Goal: Task Accomplishment & Management: Complete application form

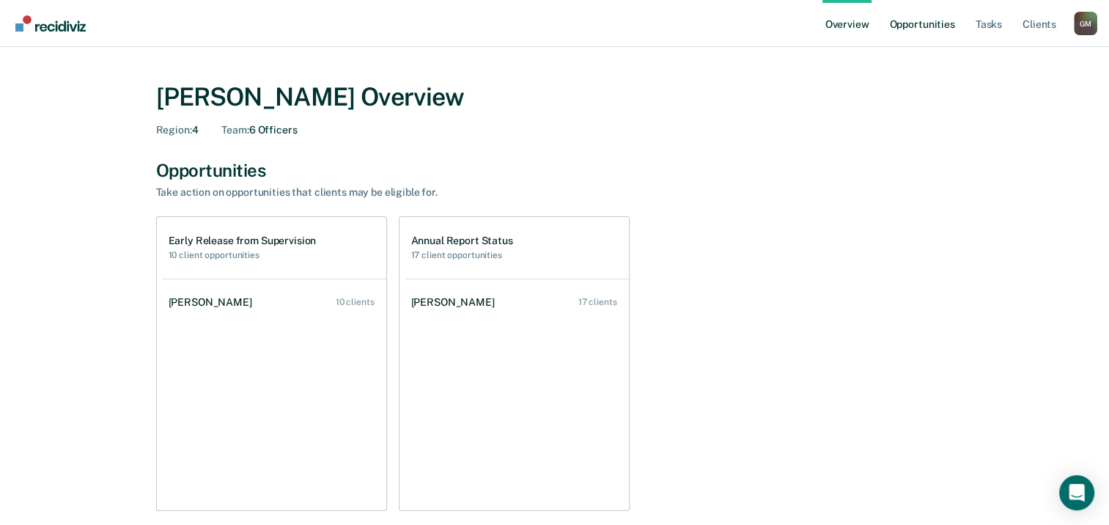
click at [933, 26] on link "Opportunities" at bounding box center [921, 23] width 71 height 47
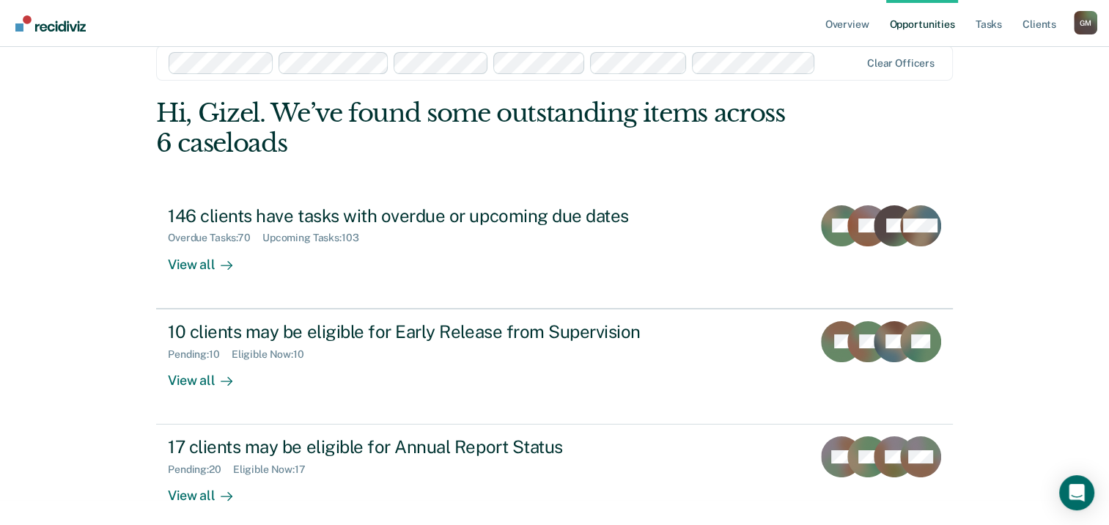
scroll to position [39, 0]
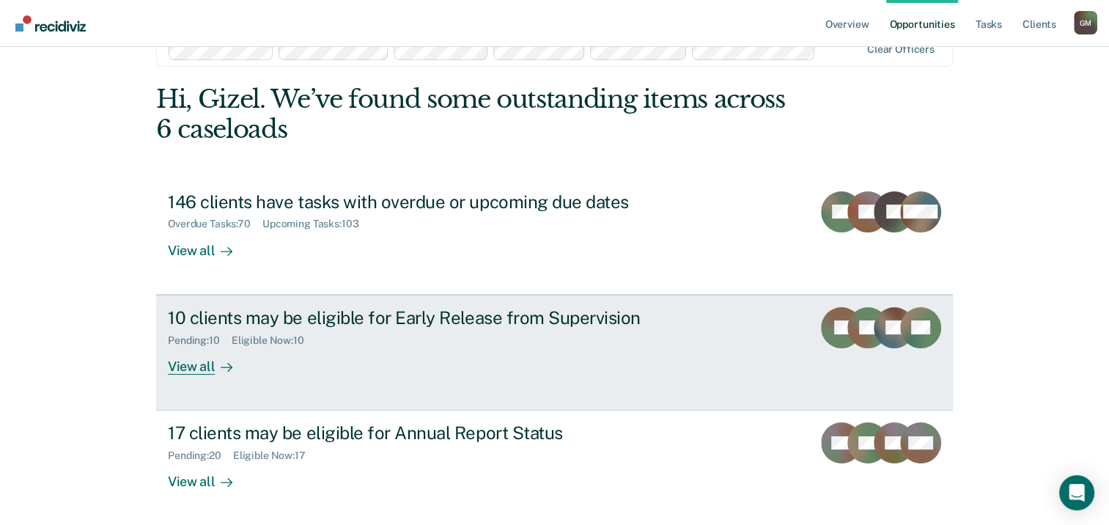
click at [215, 367] on div at bounding box center [224, 366] width 18 height 17
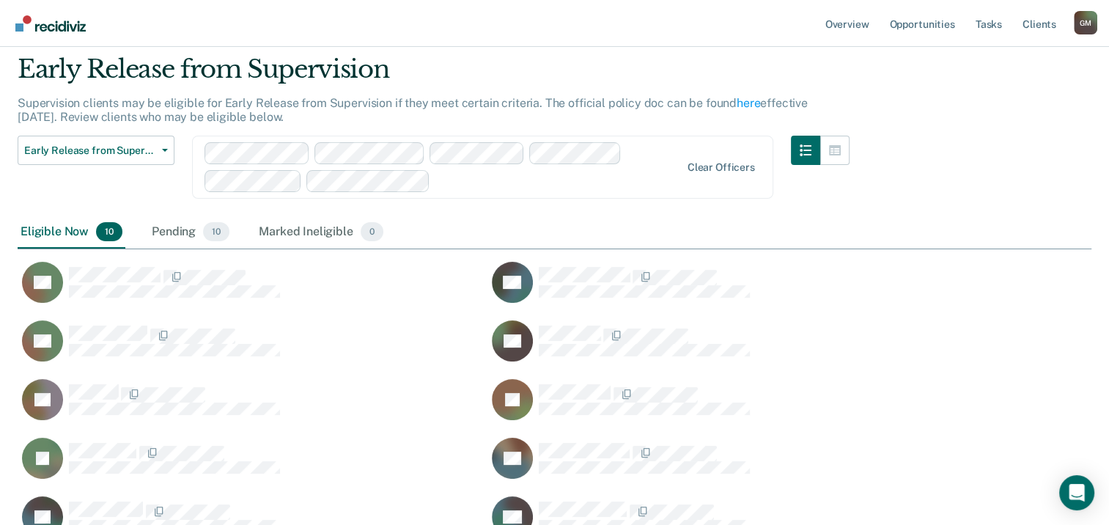
scroll to position [73, 0]
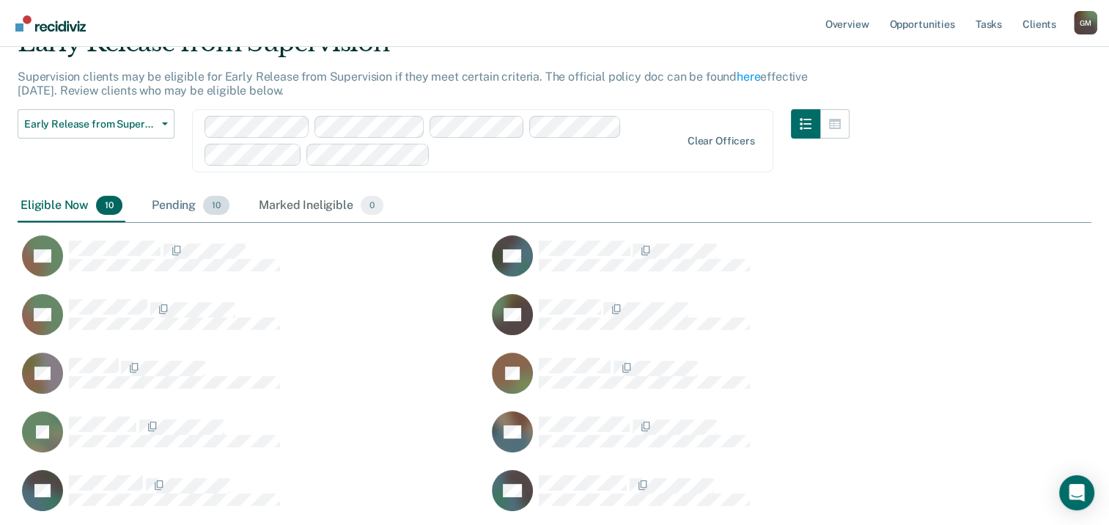
click at [180, 205] on div "Pending 10" at bounding box center [191, 206] width 84 height 32
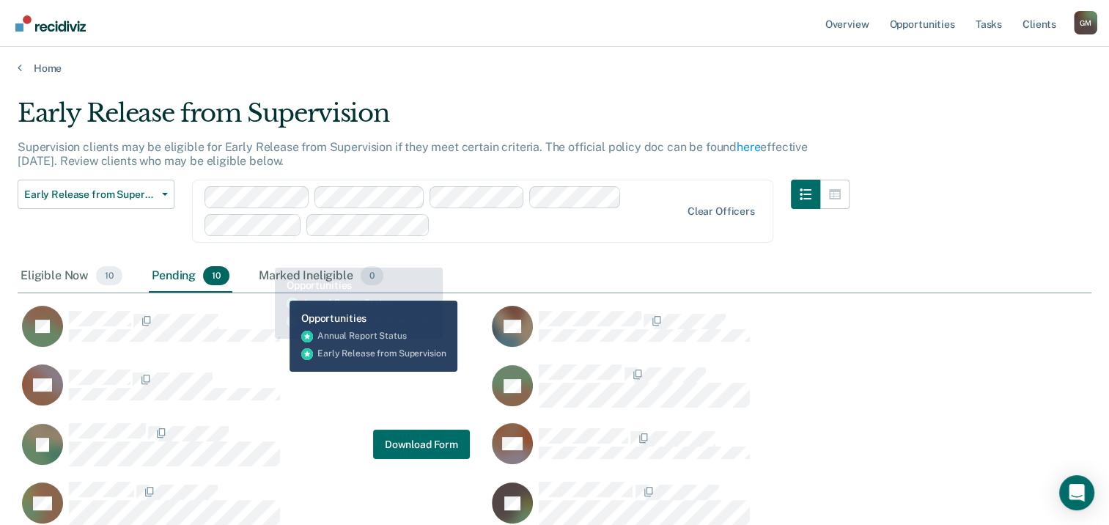
scroll to position [0, 0]
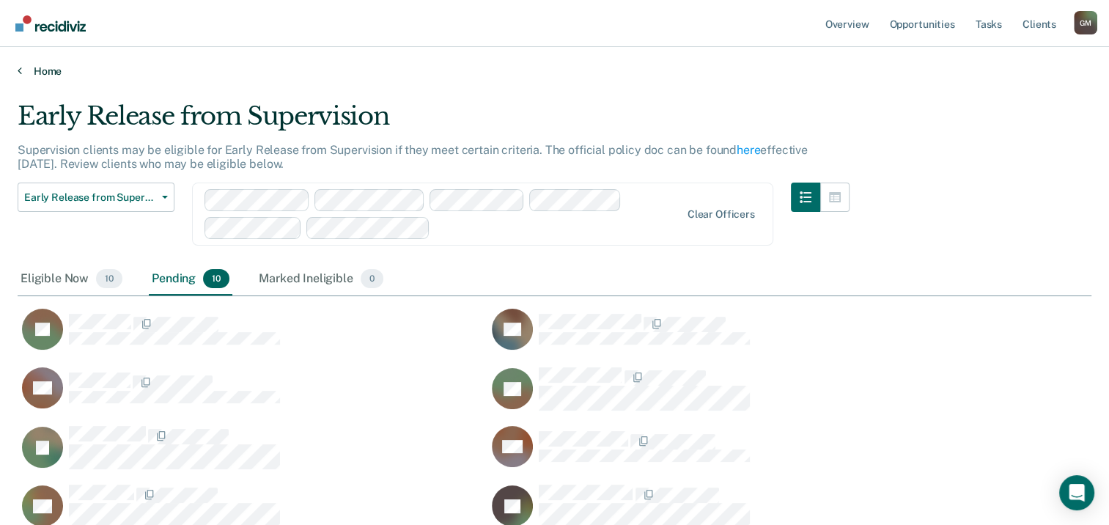
click at [38, 67] on link "Home" at bounding box center [555, 71] width 1074 height 13
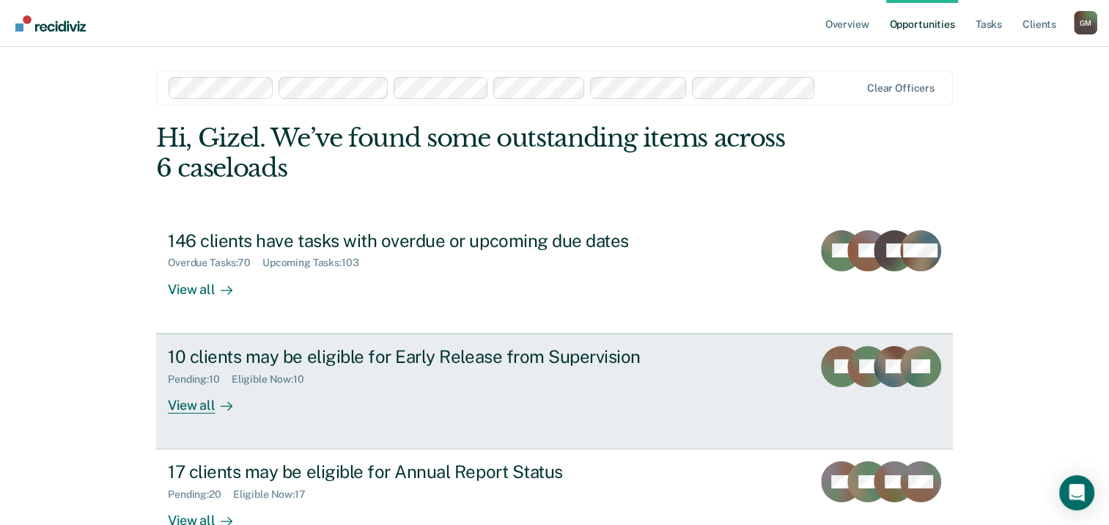
scroll to position [98, 0]
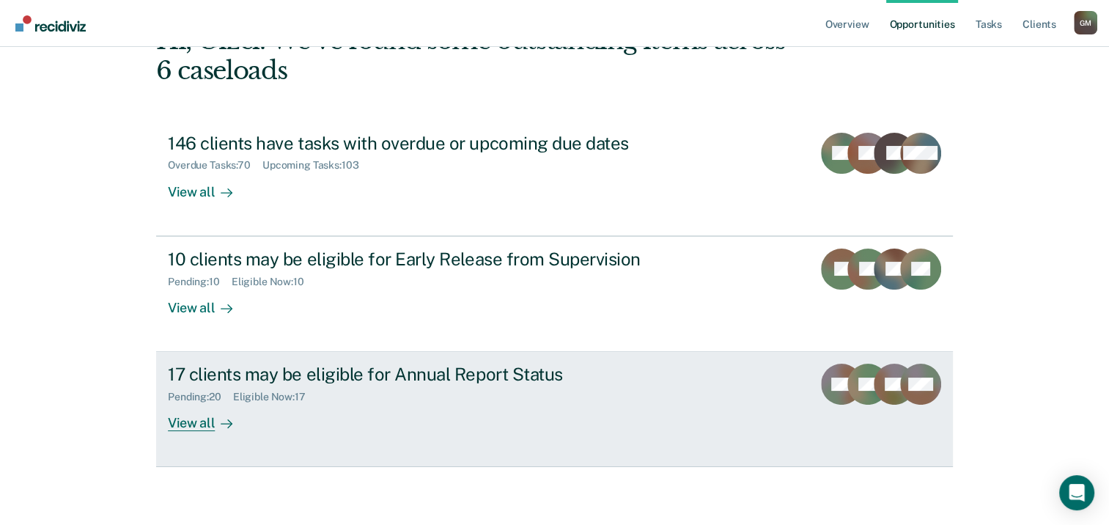
click at [295, 402] on div "Eligible Now : 17" at bounding box center [275, 397] width 84 height 12
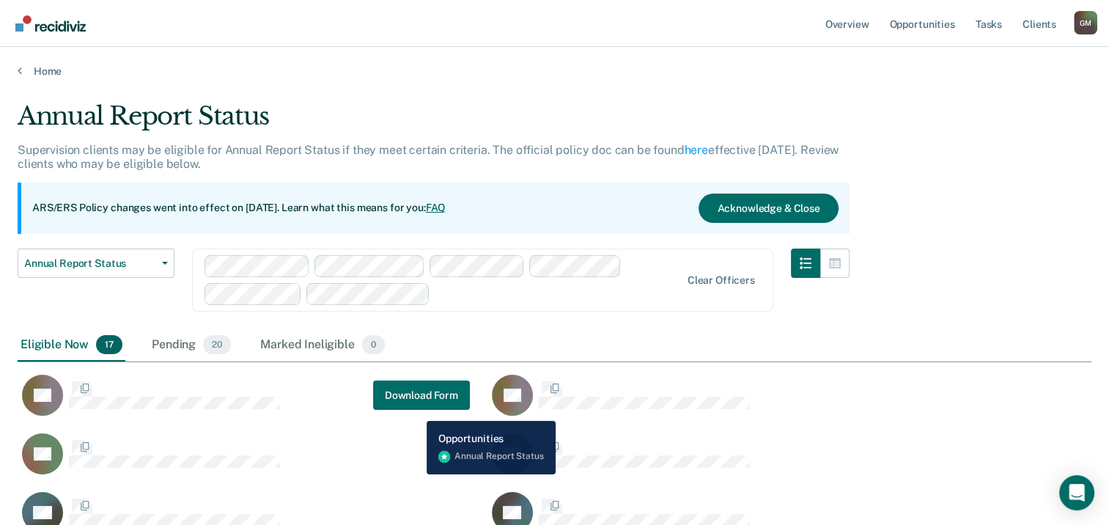
scroll to position [783, 1062]
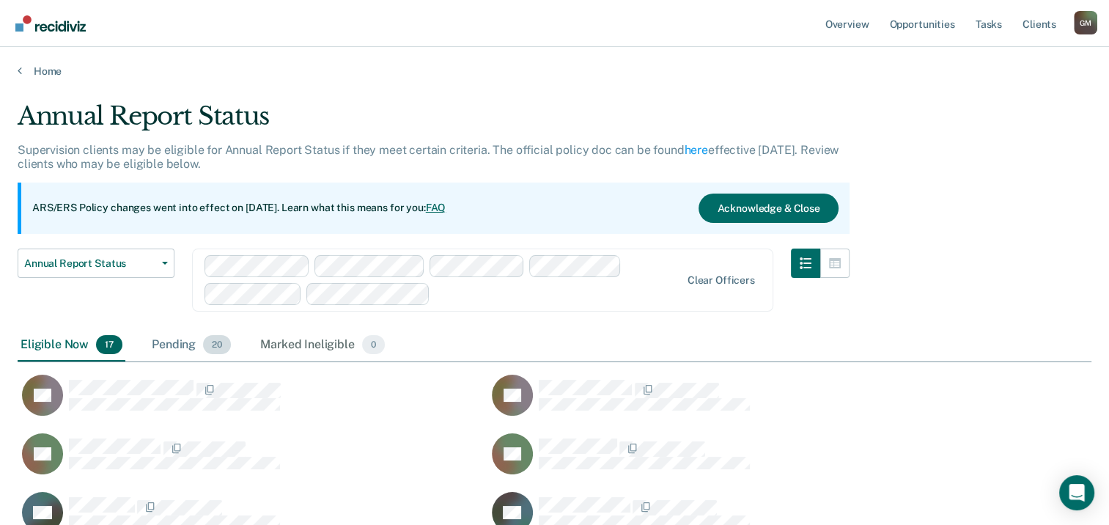
click at [170, 351] on div "Pending 20" at bounding box center [191, 345] width 85 height 32
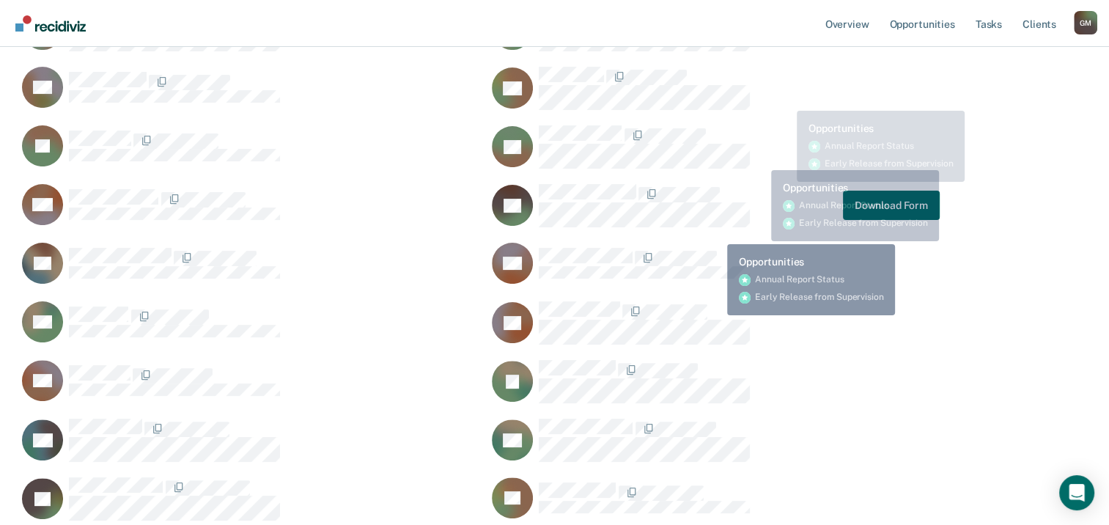
scroll to position [0, 0]
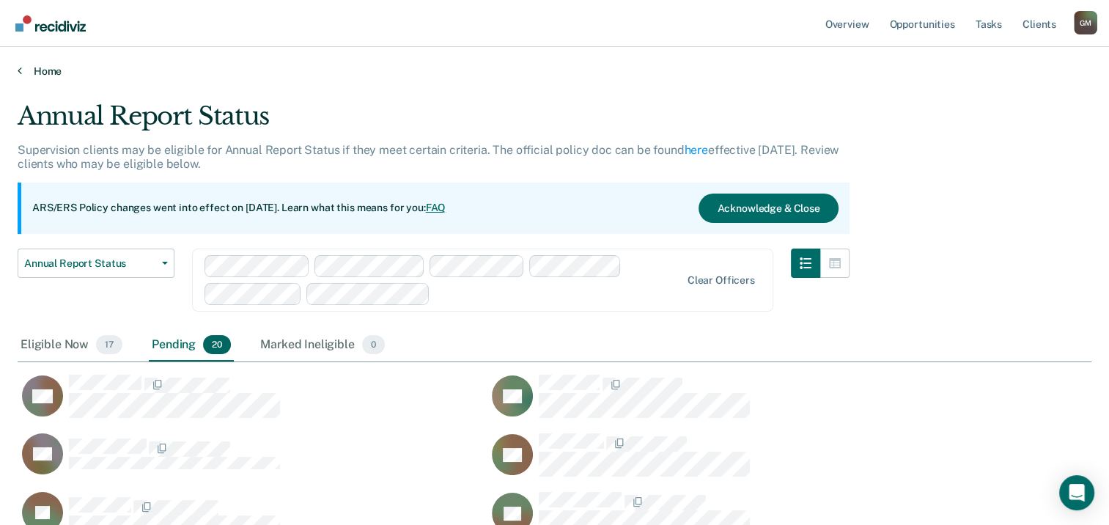
click at [51, 67] on link "Home" at bounding box center [555, 71] width 1074 height 13
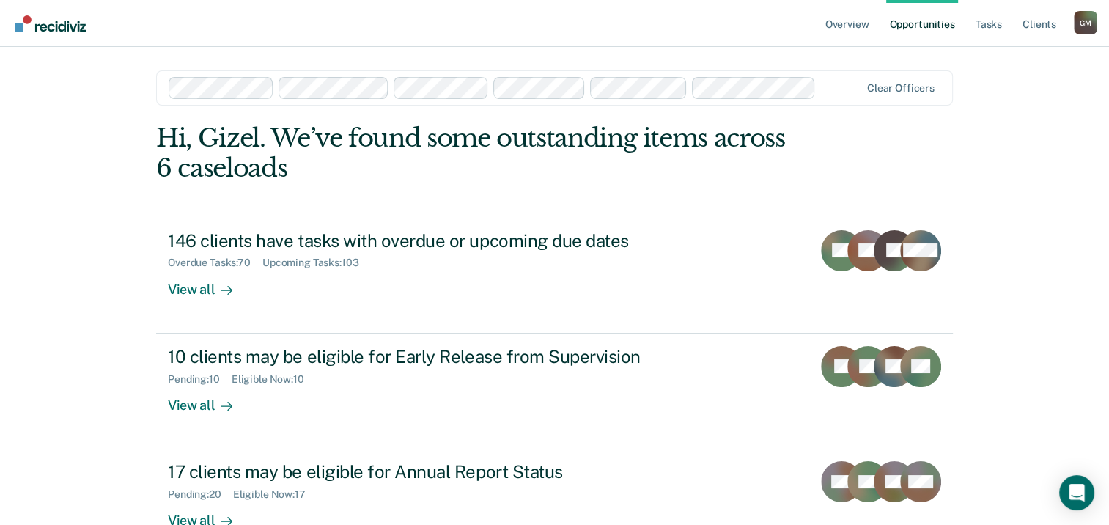
click at [78, 22] on img "Go to Recidiviz Home" at bounding box center [50, 23] width 70 height 16
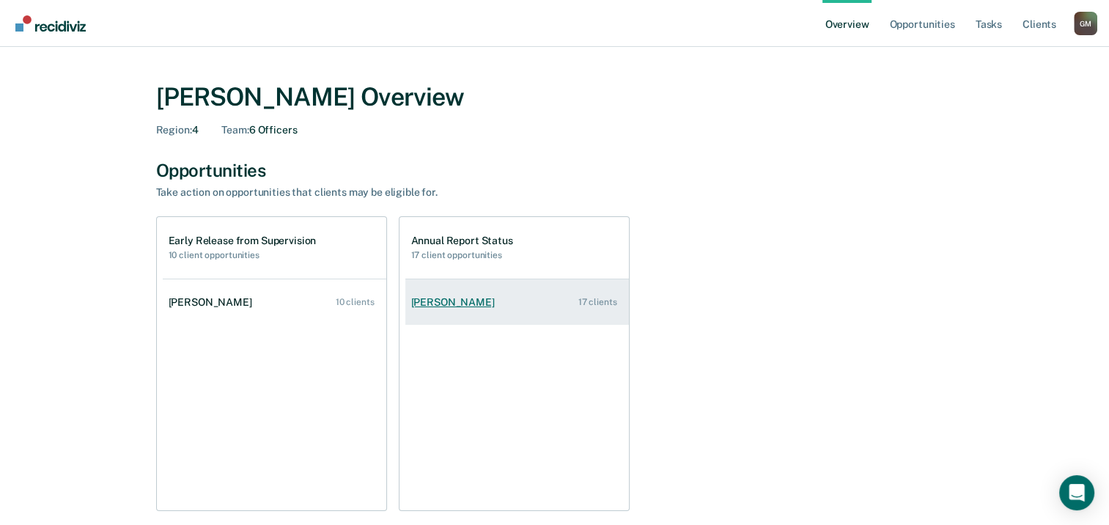
click at [472, 302] on div "Amanda Rodriguez" at bounding box center [455, 302] width 89 height 12
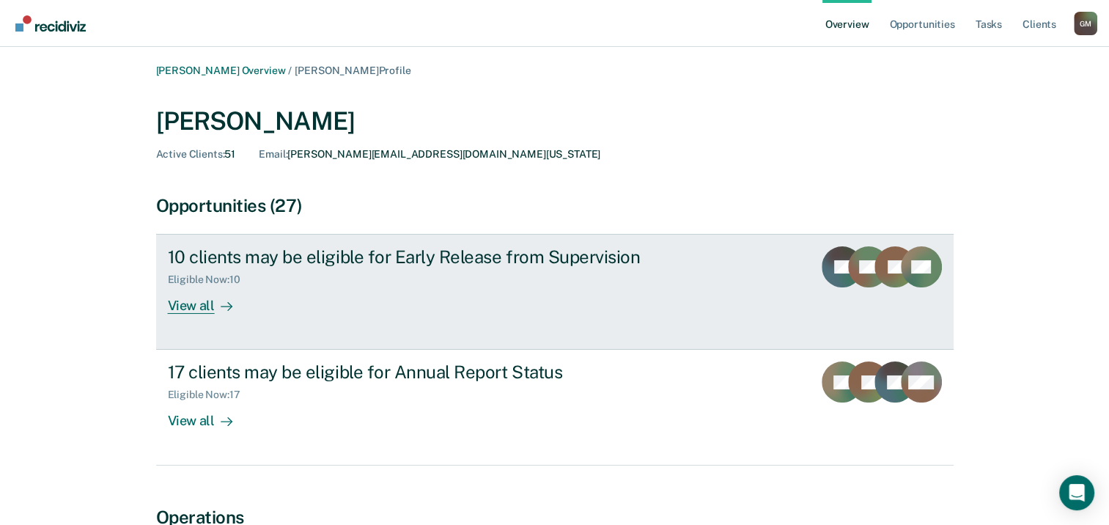
click at [211, 306] on div "View all" at bounding box center [209, 300] width 82 height 29
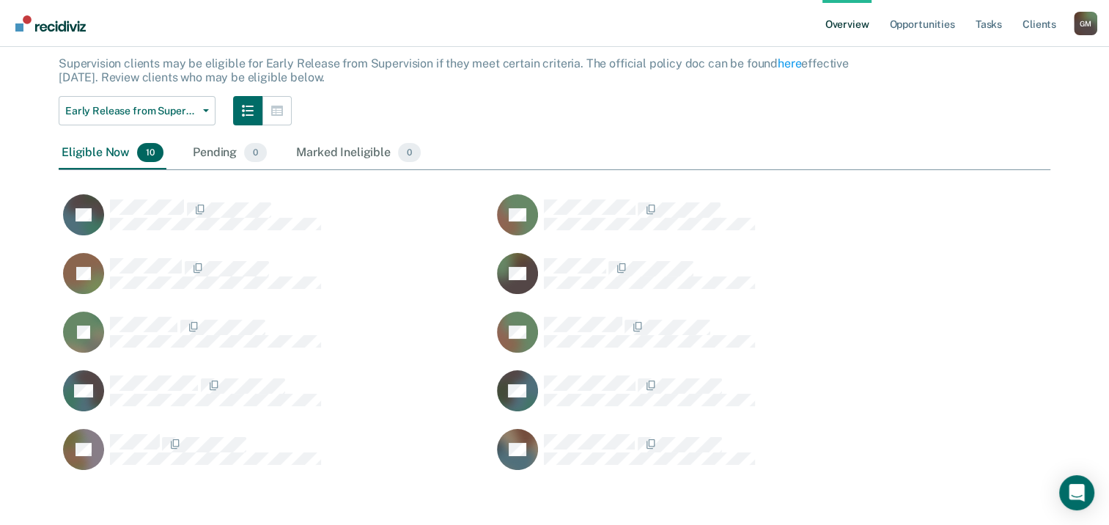
scroll to position [94, 0]
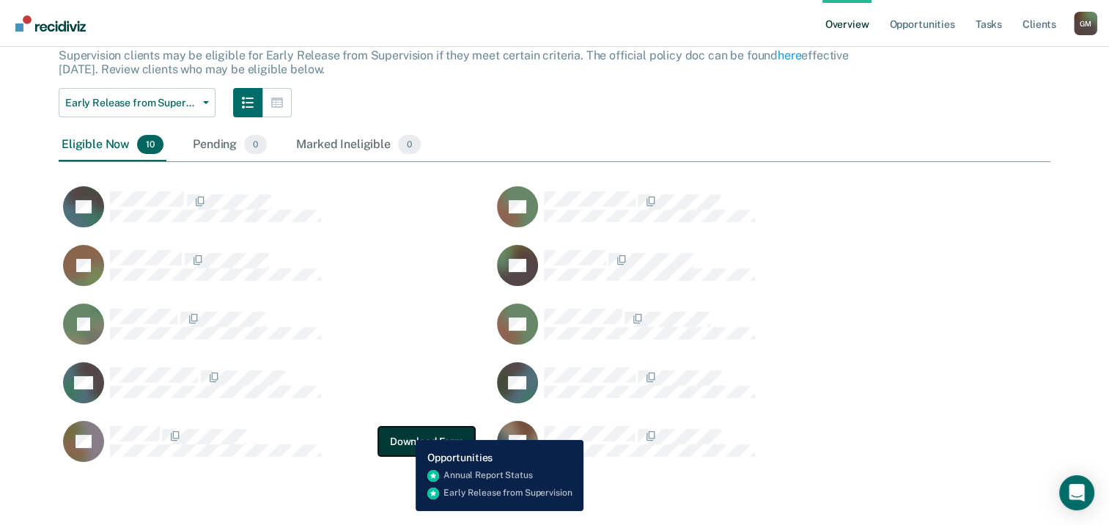
click at [405, 428] on button "Download Form" at bounding box center [426, 441] width 97 height 29
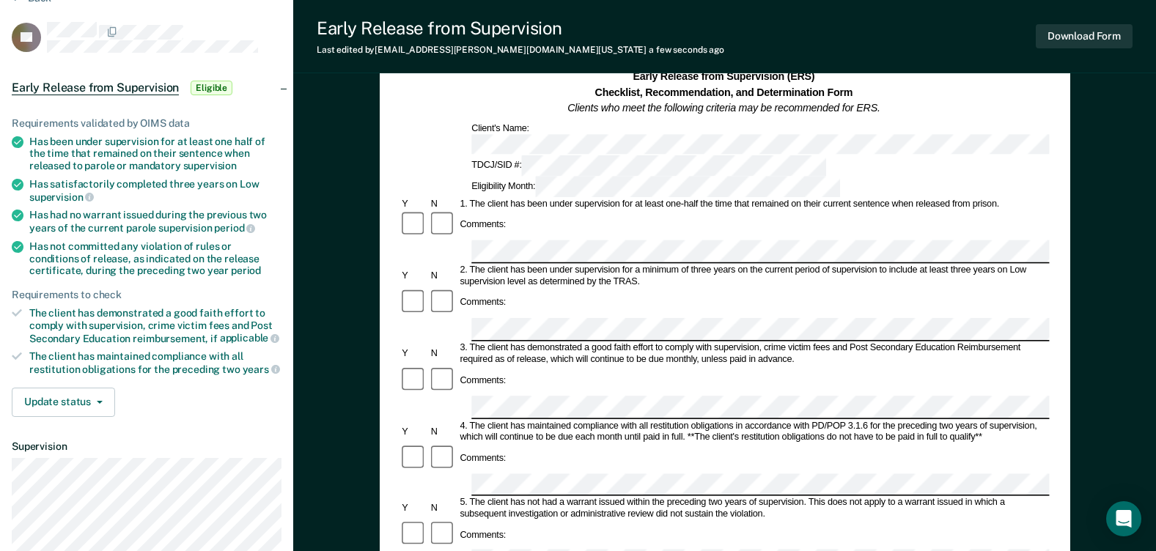
scroll to position [0, 5]
click at [554, 444] on div "Comments:" at bounding box center [724, 458] width 649 height 29
click at [830, 366] on div "Comments:" at bounding box center [724, 393] width 649 height 55
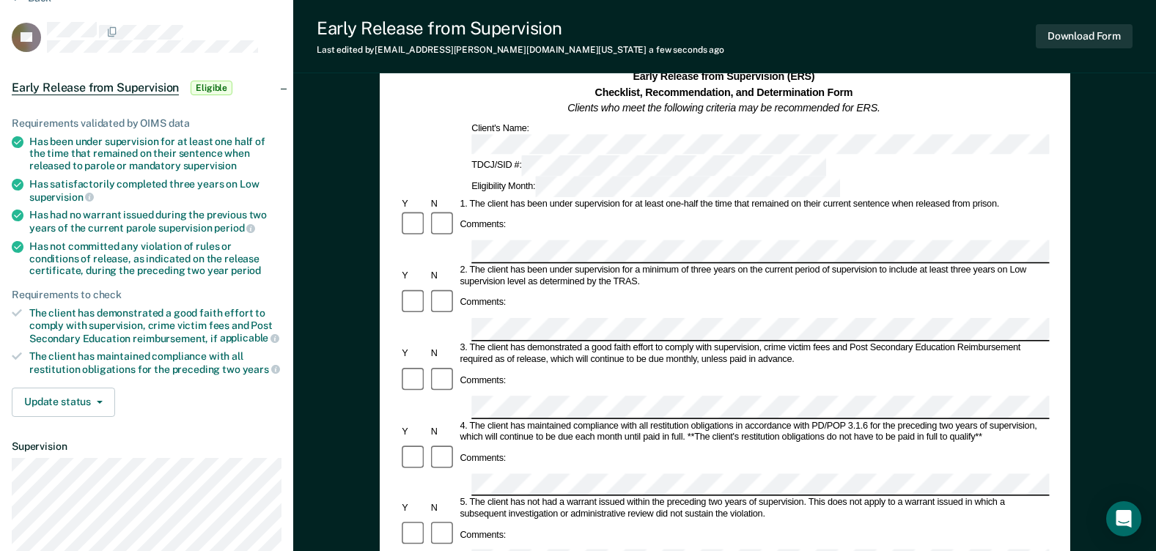
click at [1120, 315] on div "Early Release from Supervision (ERS) Checklist, Recommendation, and Determinati…" at bounding box center [724, 541] width 863 height 1046
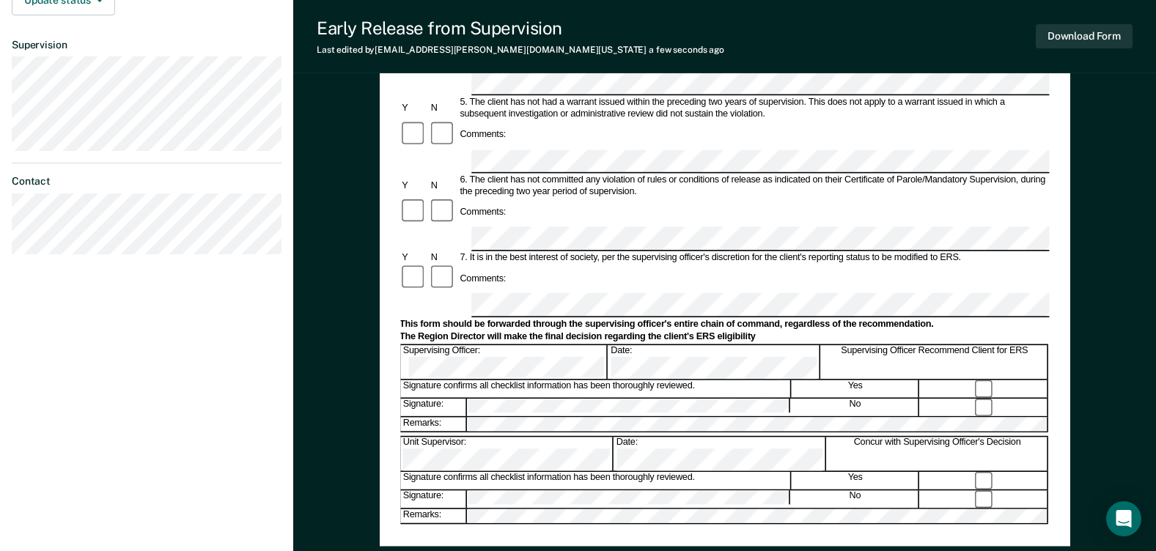
scroll to position [513, 0]
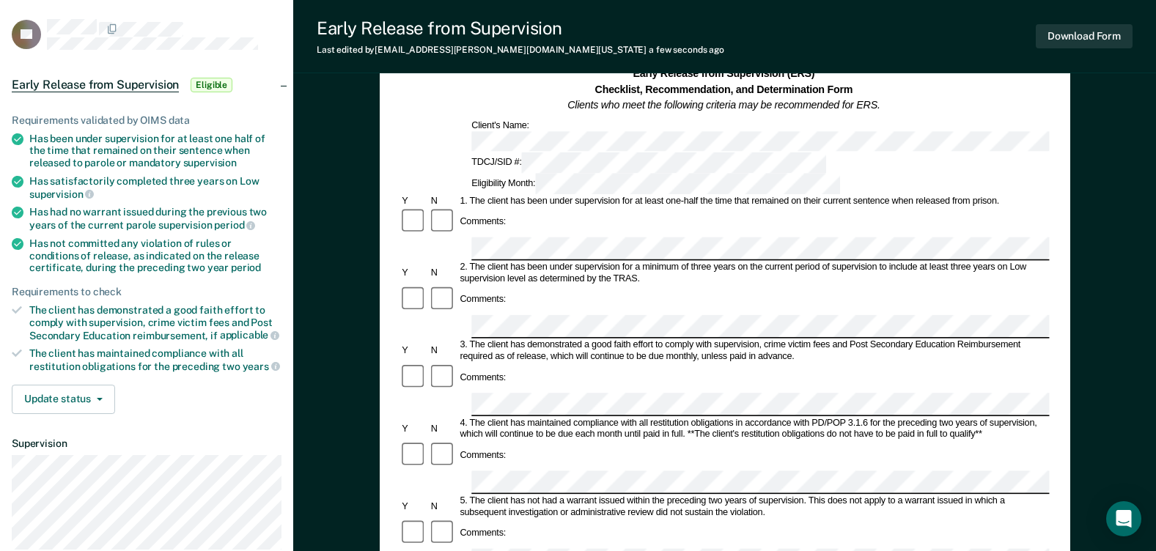
scroll to position [0, 0]
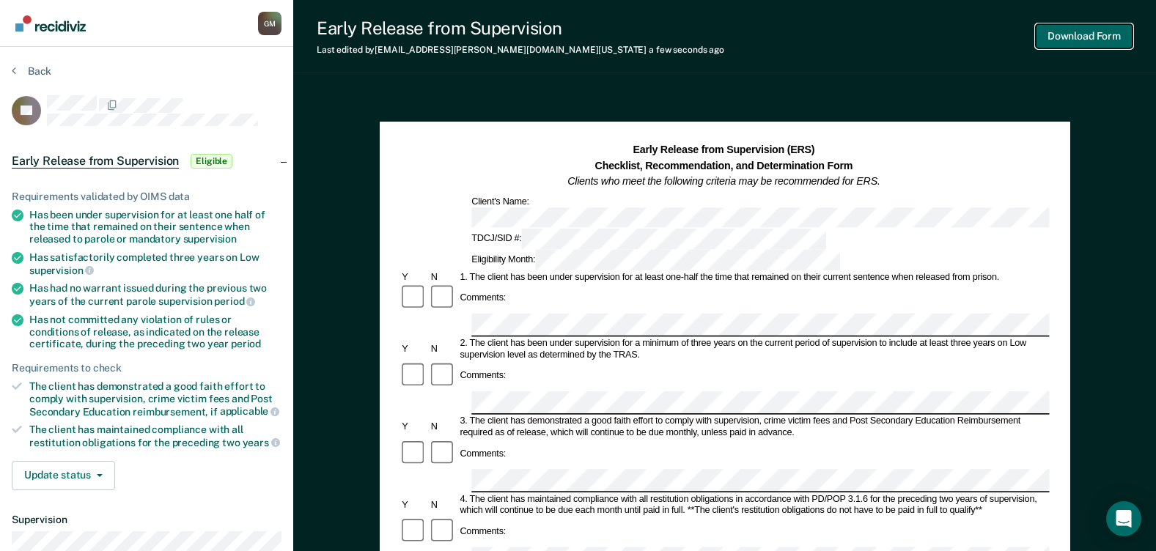
click at [1090, 36] on button "Download Form" at bounding box center [1084, 36] width 97 height 24
